Goal: Navigation & Orientation: Find specific page/section

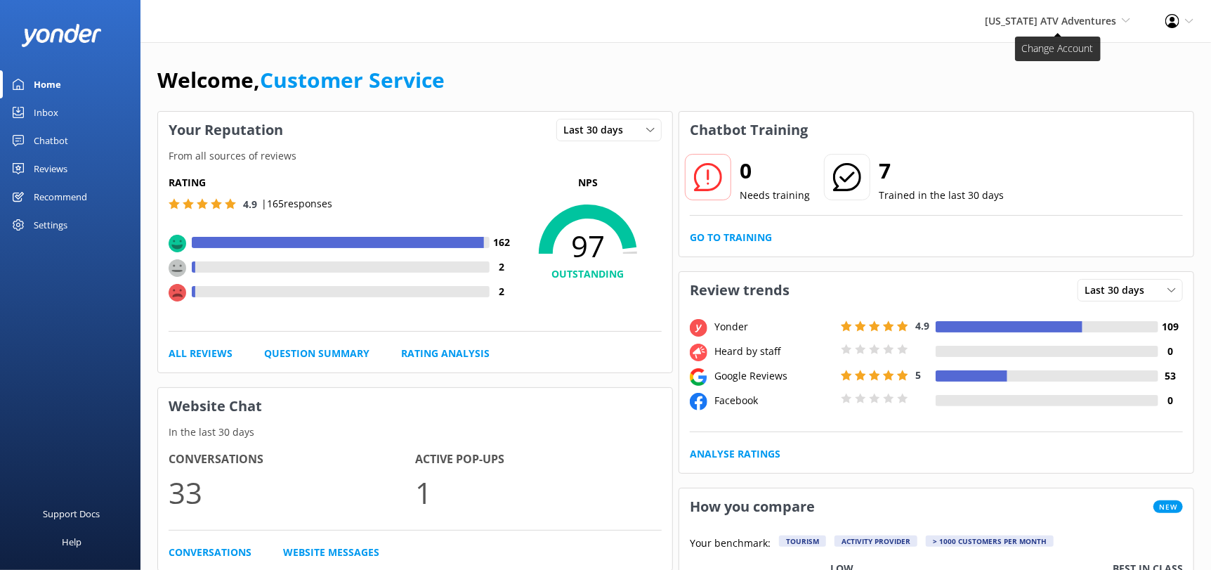
click at [1041, 28] on span "[US_STATE] ATV Adventures Sedona Off-Road Center [US_STATE] Safari Jeep Tours […" at bounding box center [1057, 20] width 145 height 15
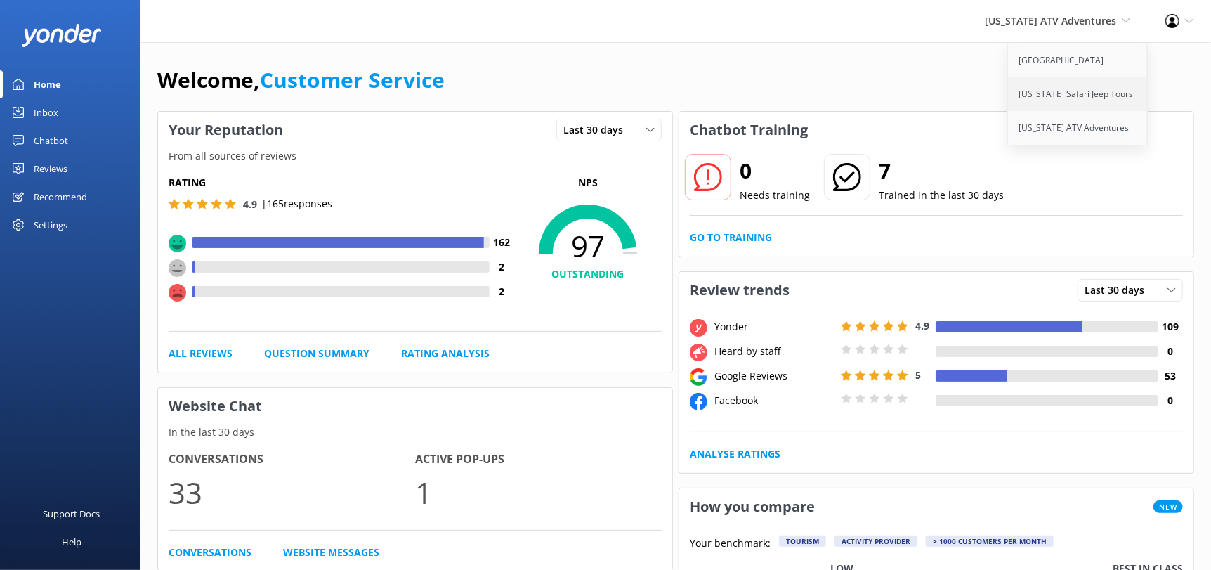
click at [1079, 98] on link "[US_STATE] Safari Jeep Tours" at bounding box center [1078, 94] width 140 height 34
